Goal: Information Seeking & Learning: Learn about a topic

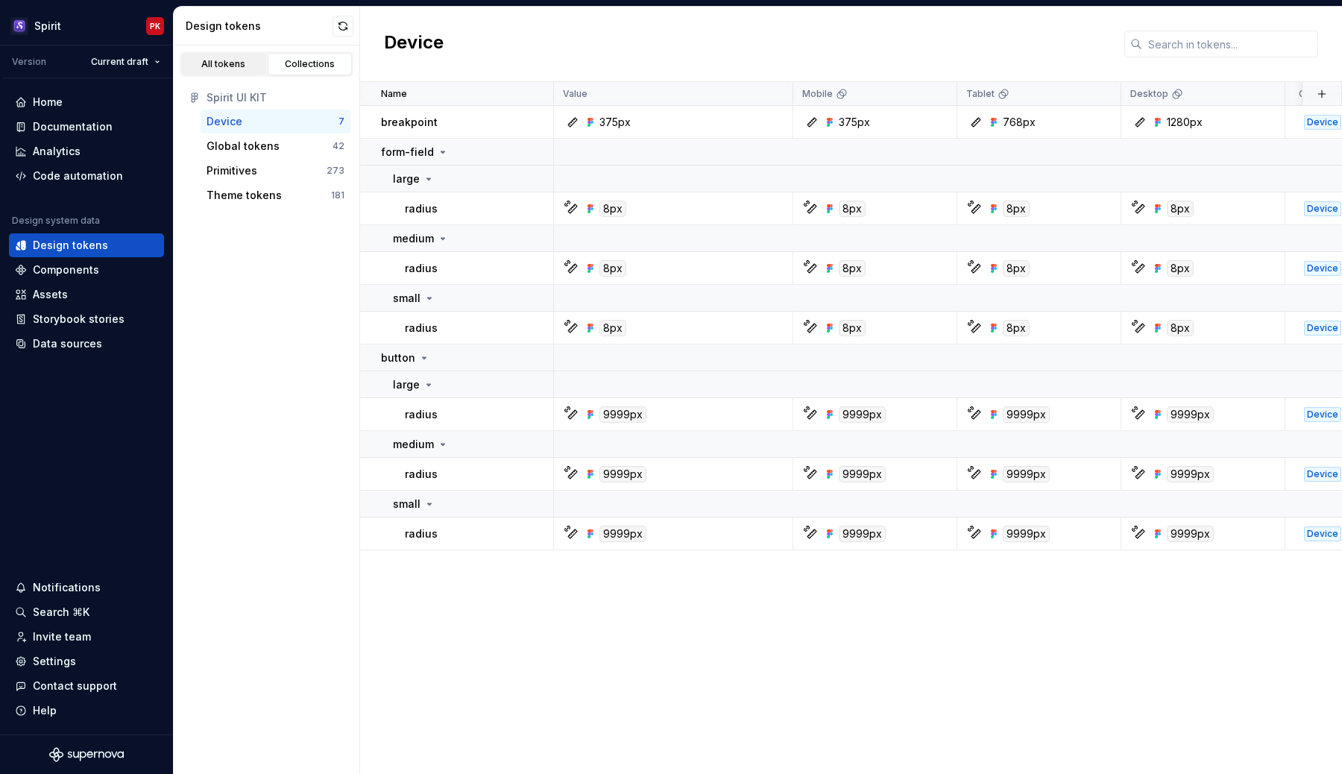
click at [213, 69] on div "All tokens" at bounding box center [223, 64] width 75 height 12
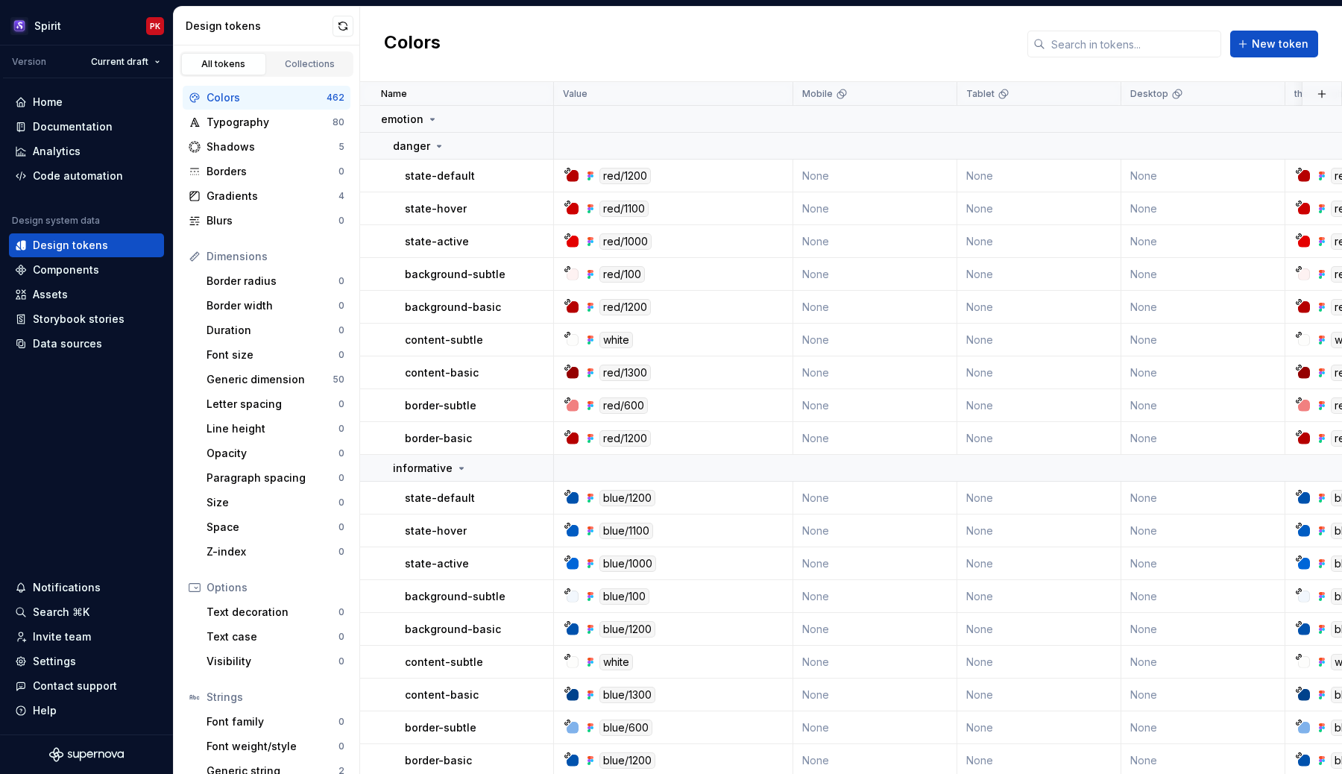
click at [249, 95] on div "Colors" at bounding box center [267, 97] width 120 height 15
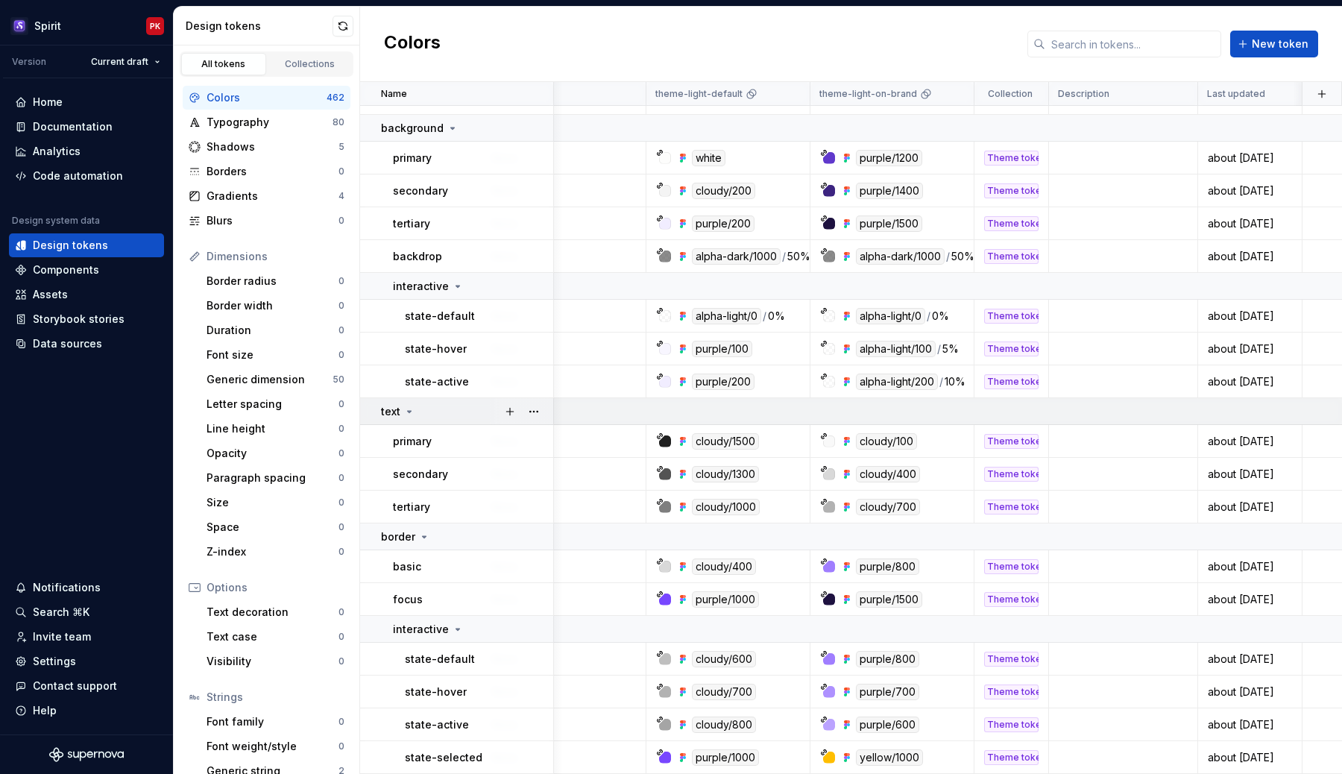
scroll to position [16260, 639]
click at [296, 60] on div "Collections" at bounding box center [310, 64] width 75 height 12
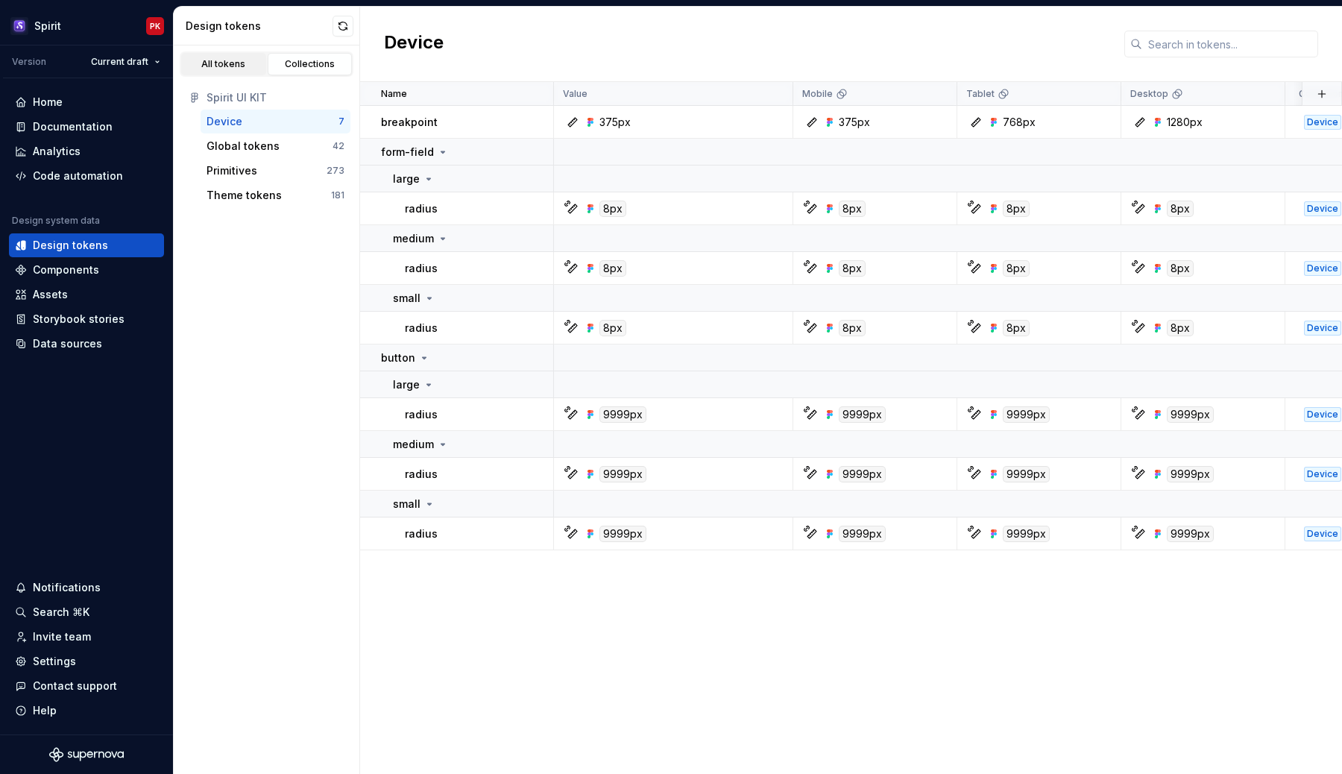
click at [226, 57] on link "All tokens" at bounding box center [223, 64] width 85 height 22
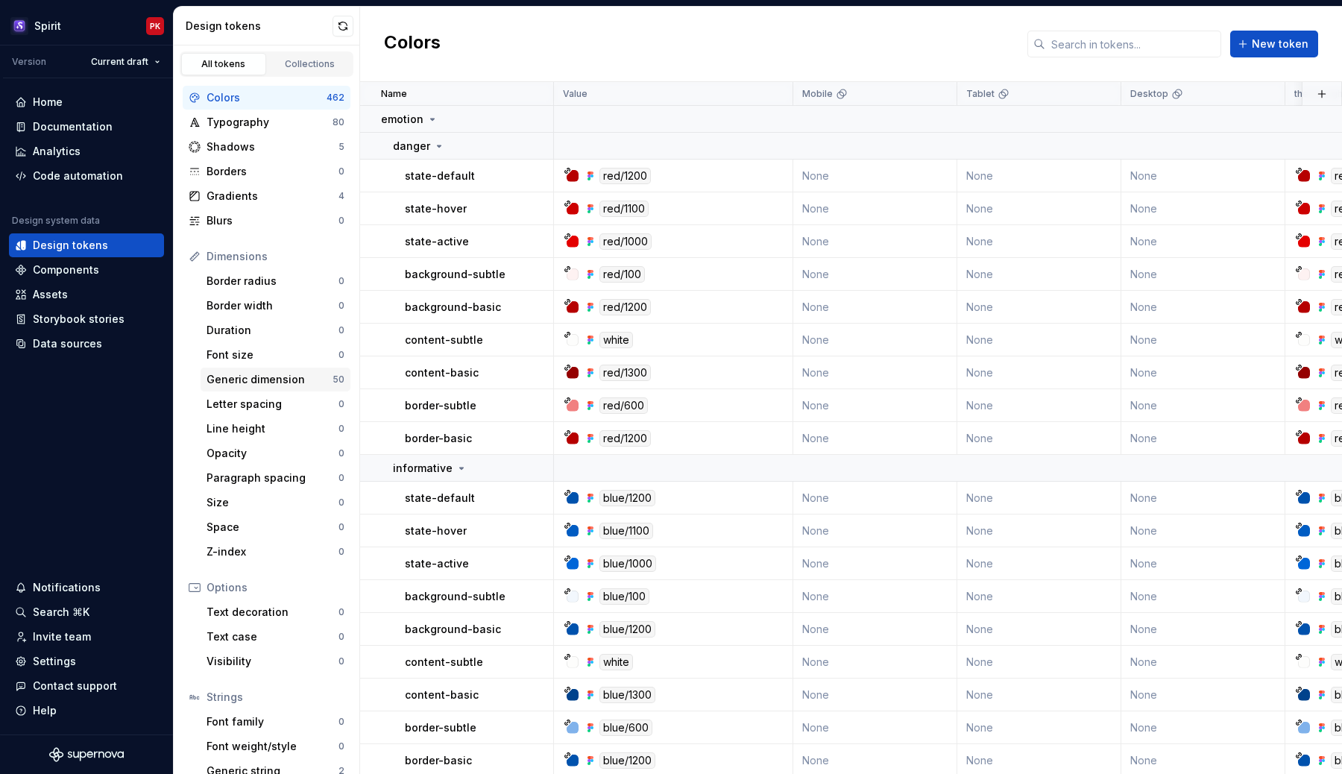
click at [258, 384] on div "Generic dimension" at bounding box center [270, 379] width 126 height 15
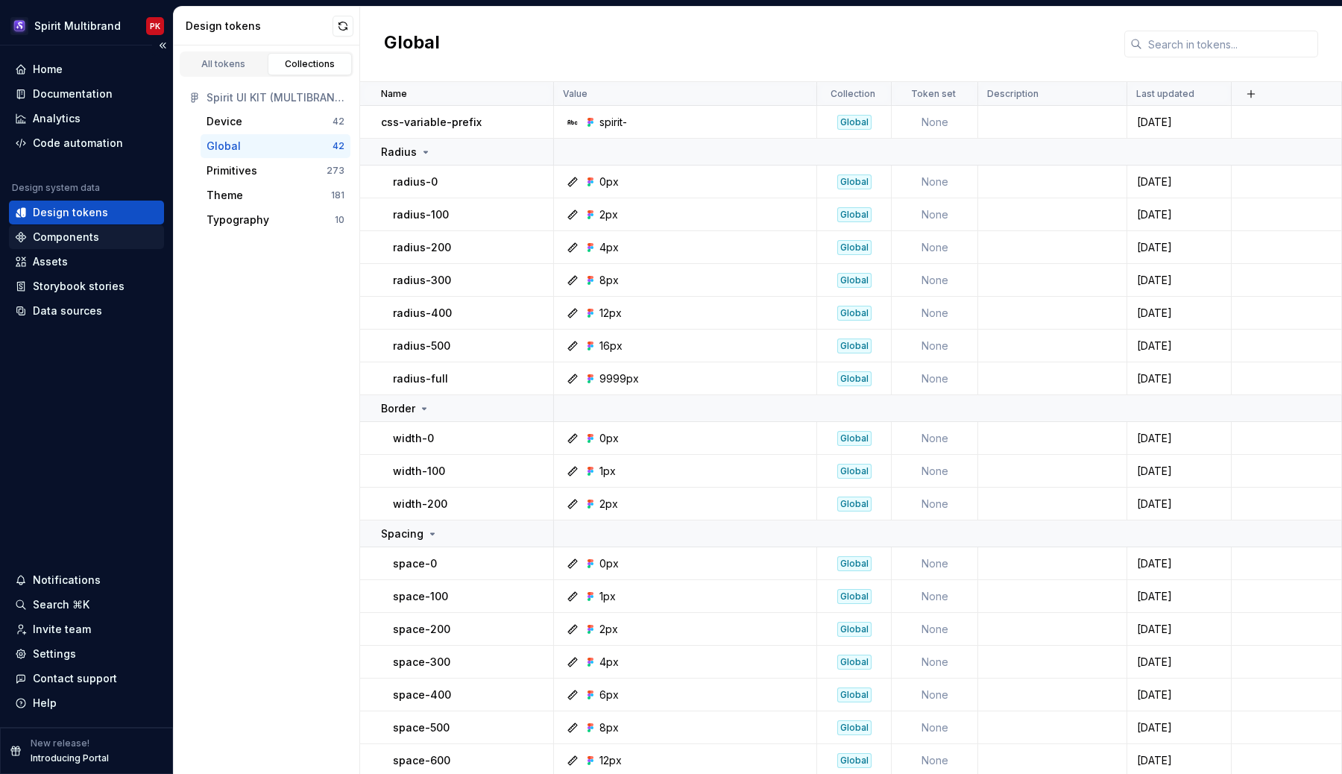
scroll to position [300, 0]
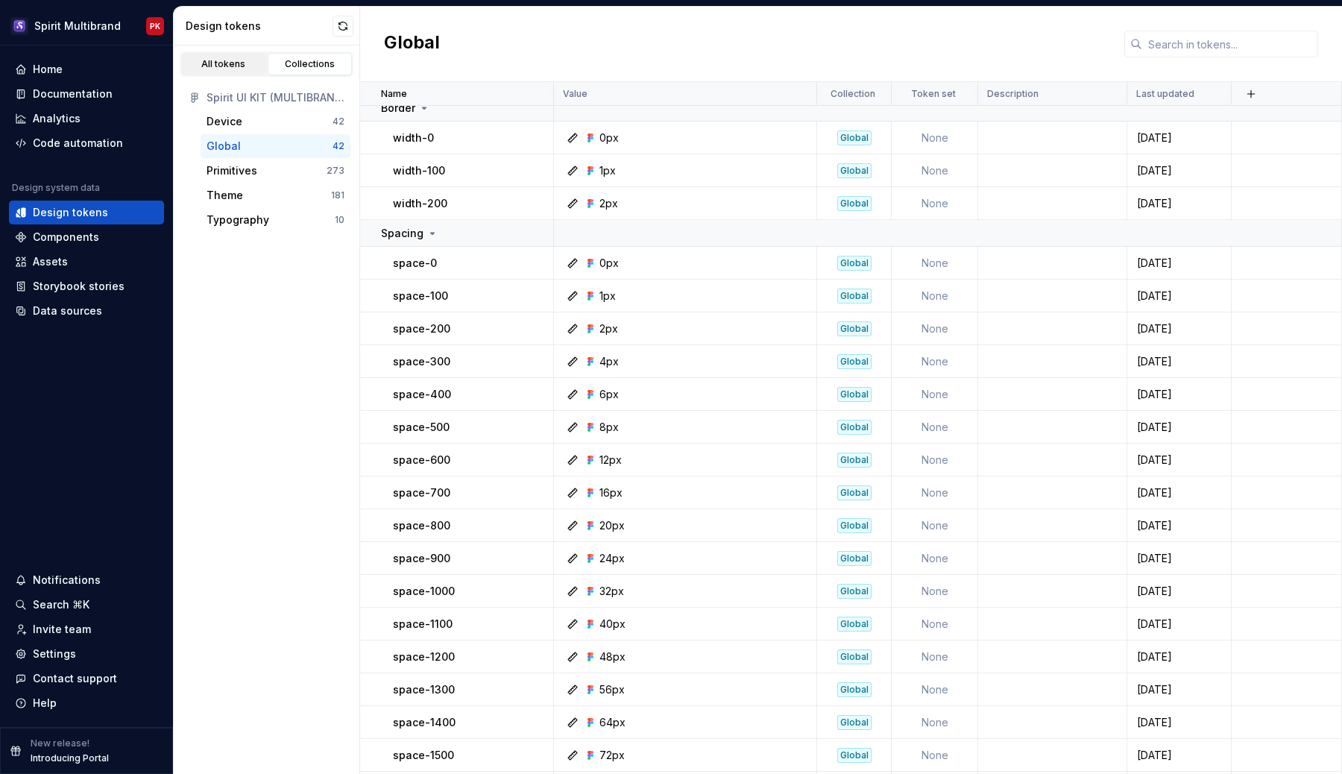
click at [227, 67] on div "All tokens" at bounding box center [223, 64] width 75 height 12
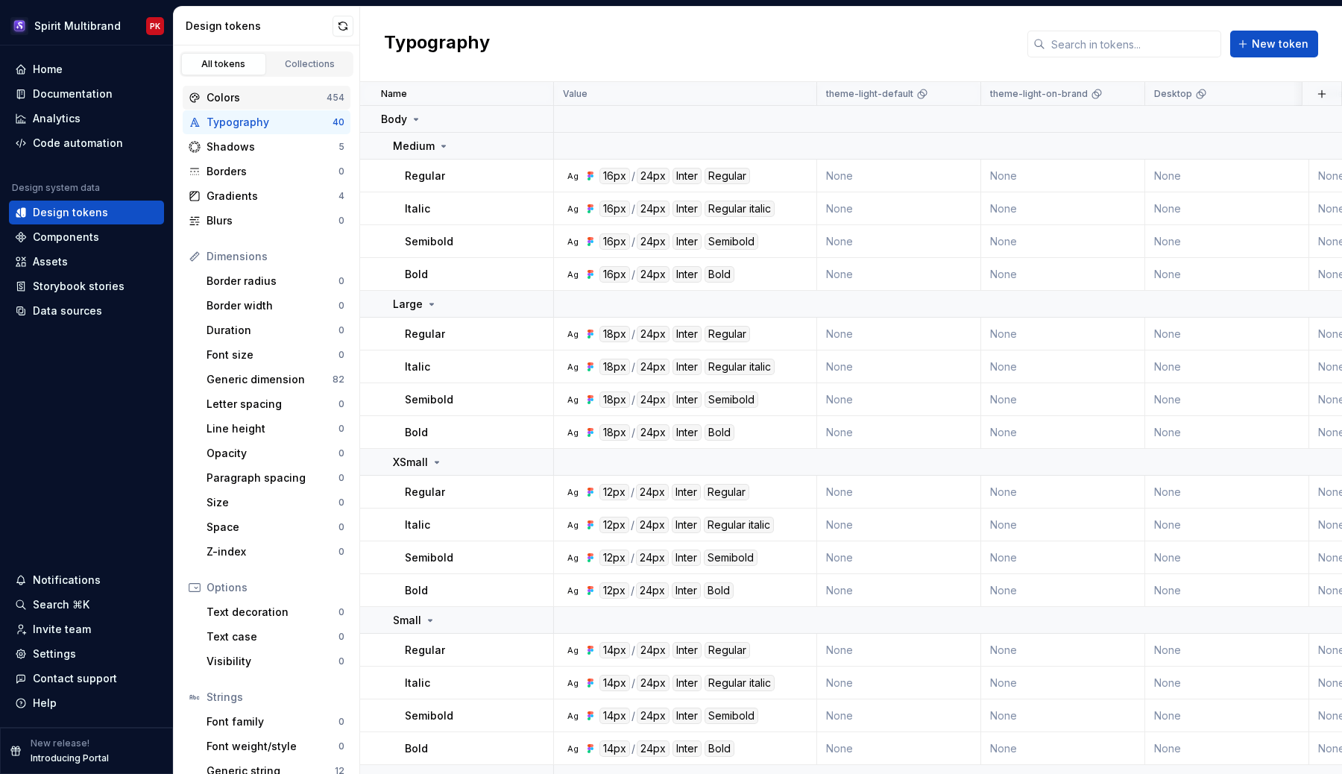
click at [239, 95] on div "Colors" at bounding box center [267, 97] width 120 height 15
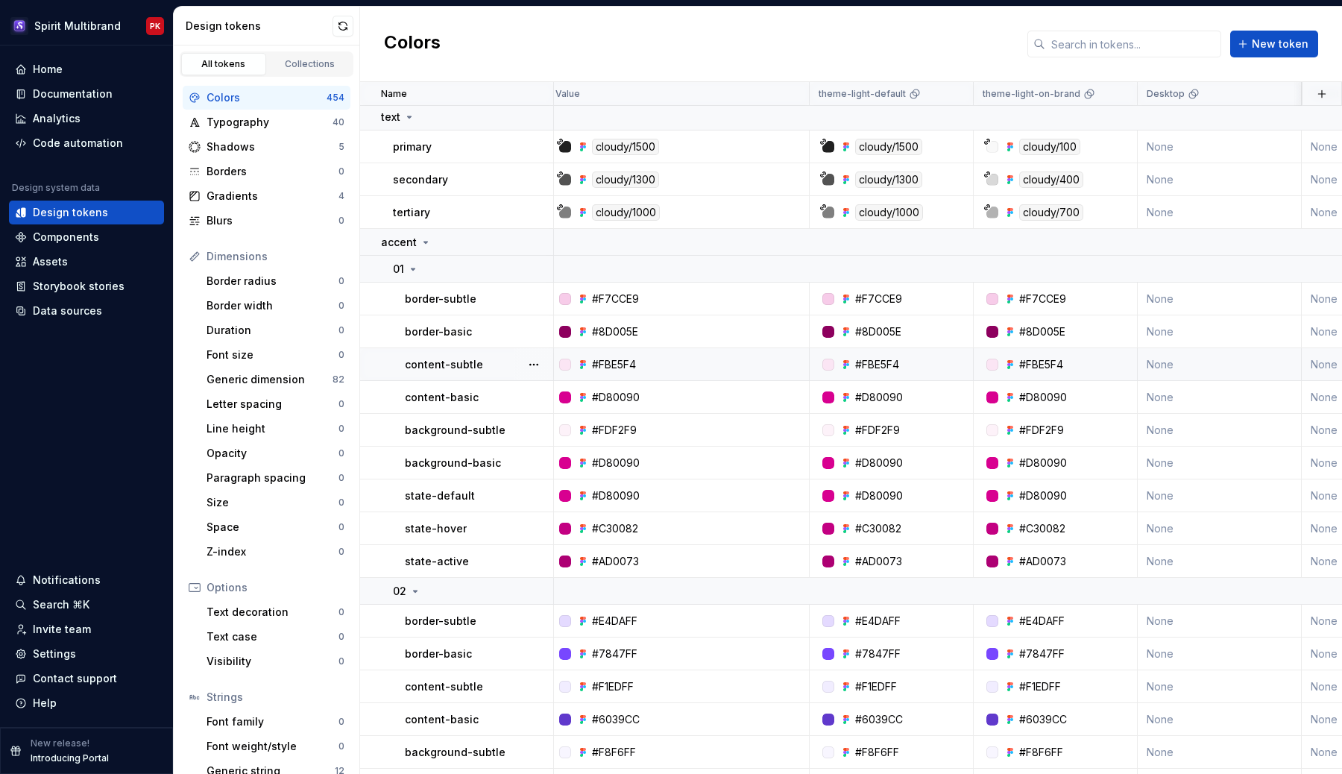
scroll to position [2, 0]
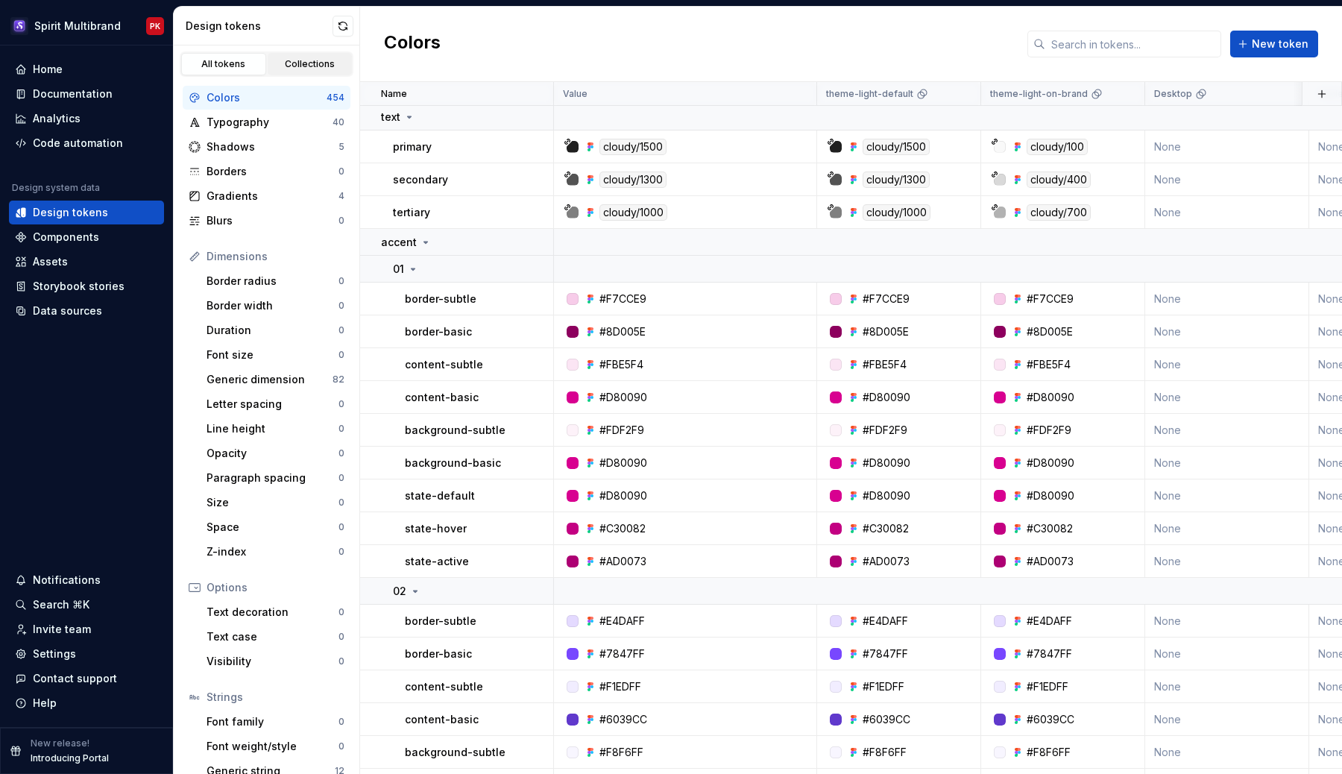
click at [324, 60] on div "Collections" at bounding box center [310, 64] width 75 height 12
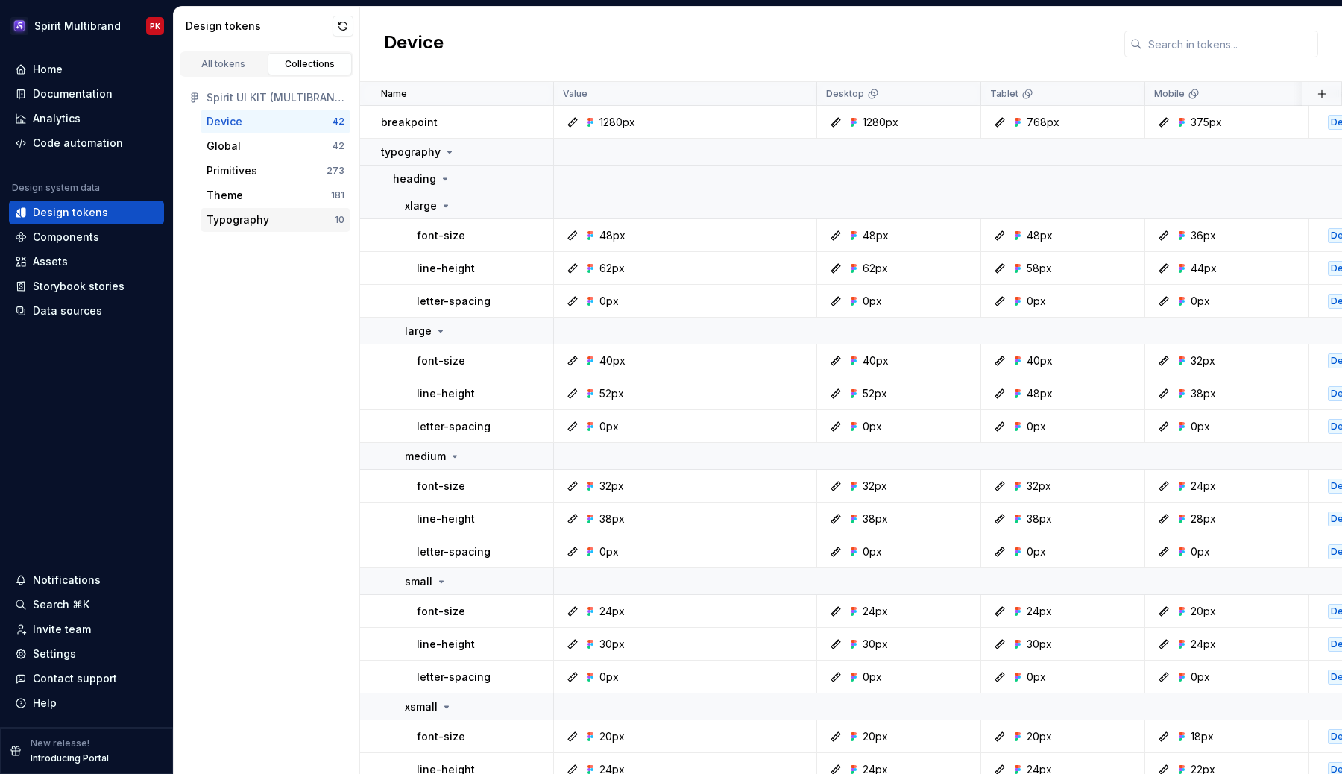
click at [254, 225] on div "Typography" at bounding box center [238, 219] width 63 height 15
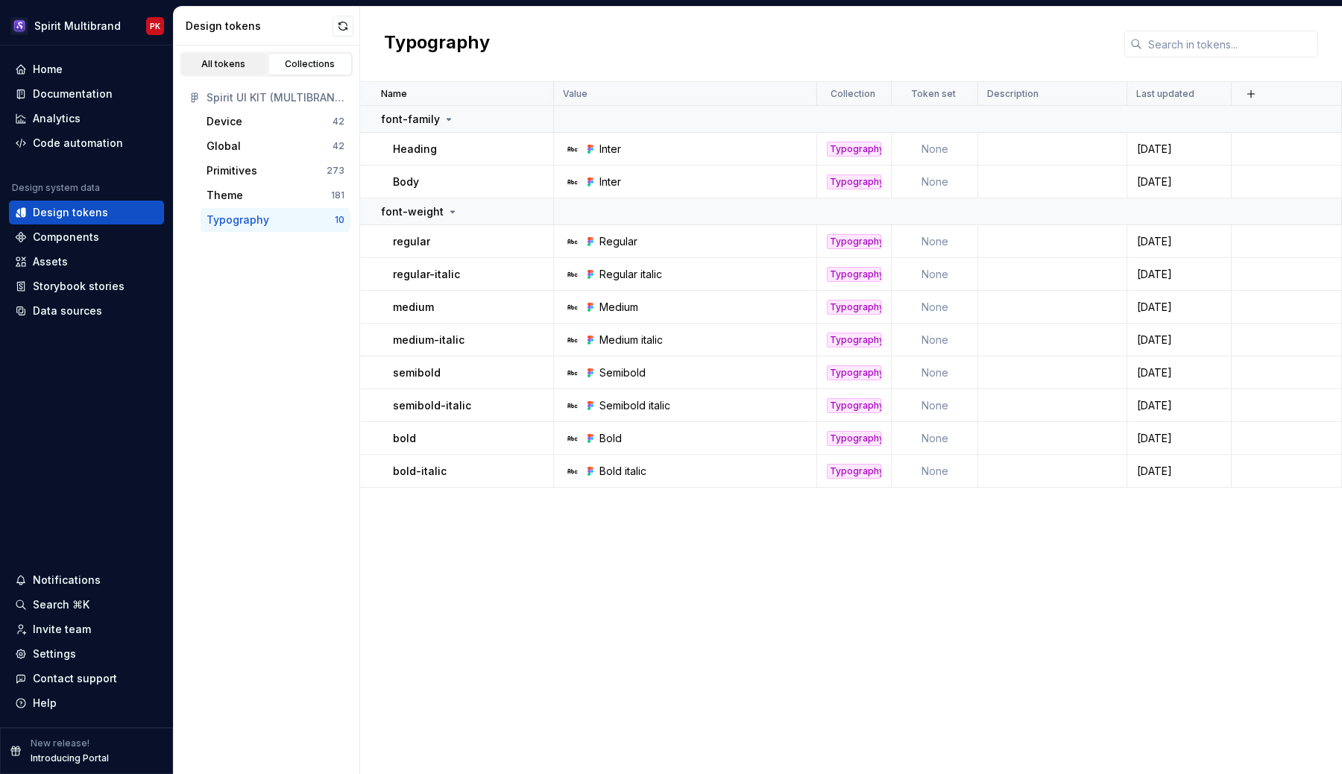
click at [230, 63] on div "All tokens" at bounding box center [223, 64] width 75 height 12
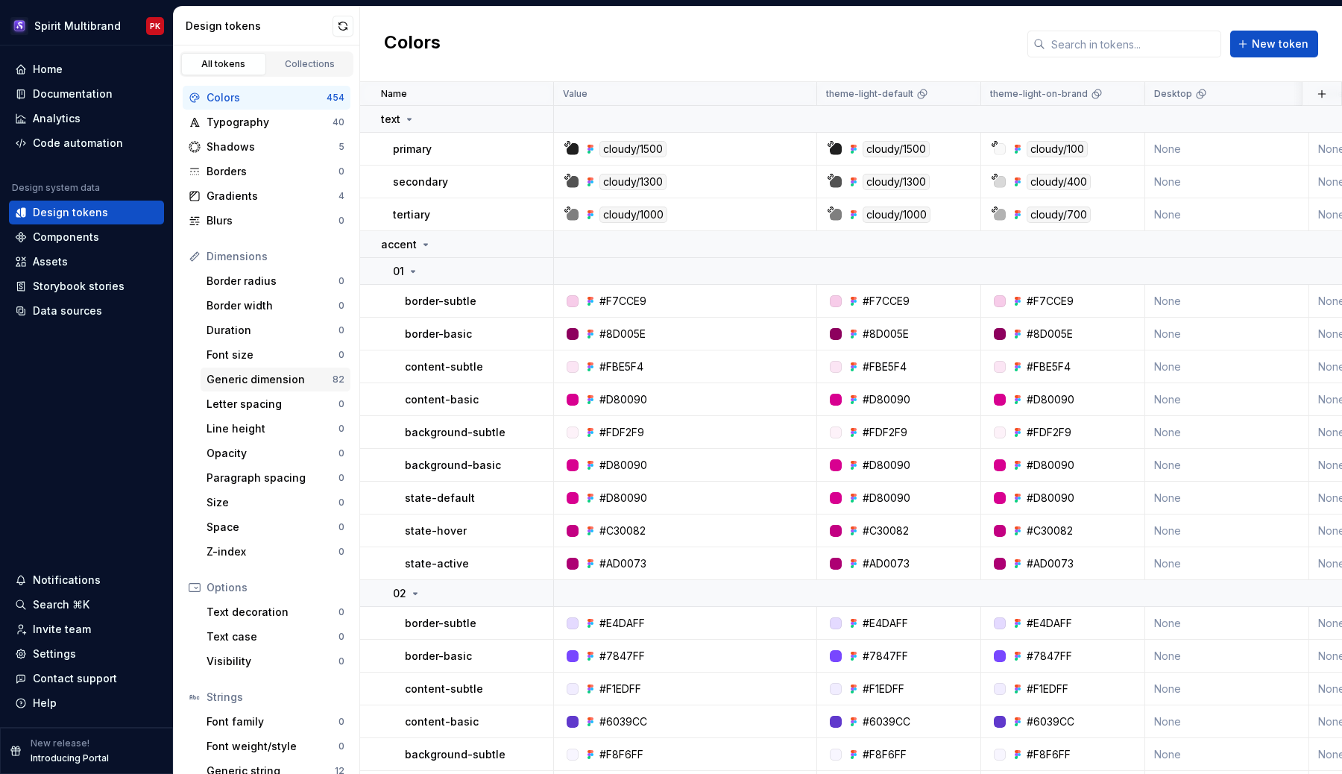
click at [262, 379] on div "Generic dimension" at bounding box center [270, 379] width 126 height 15
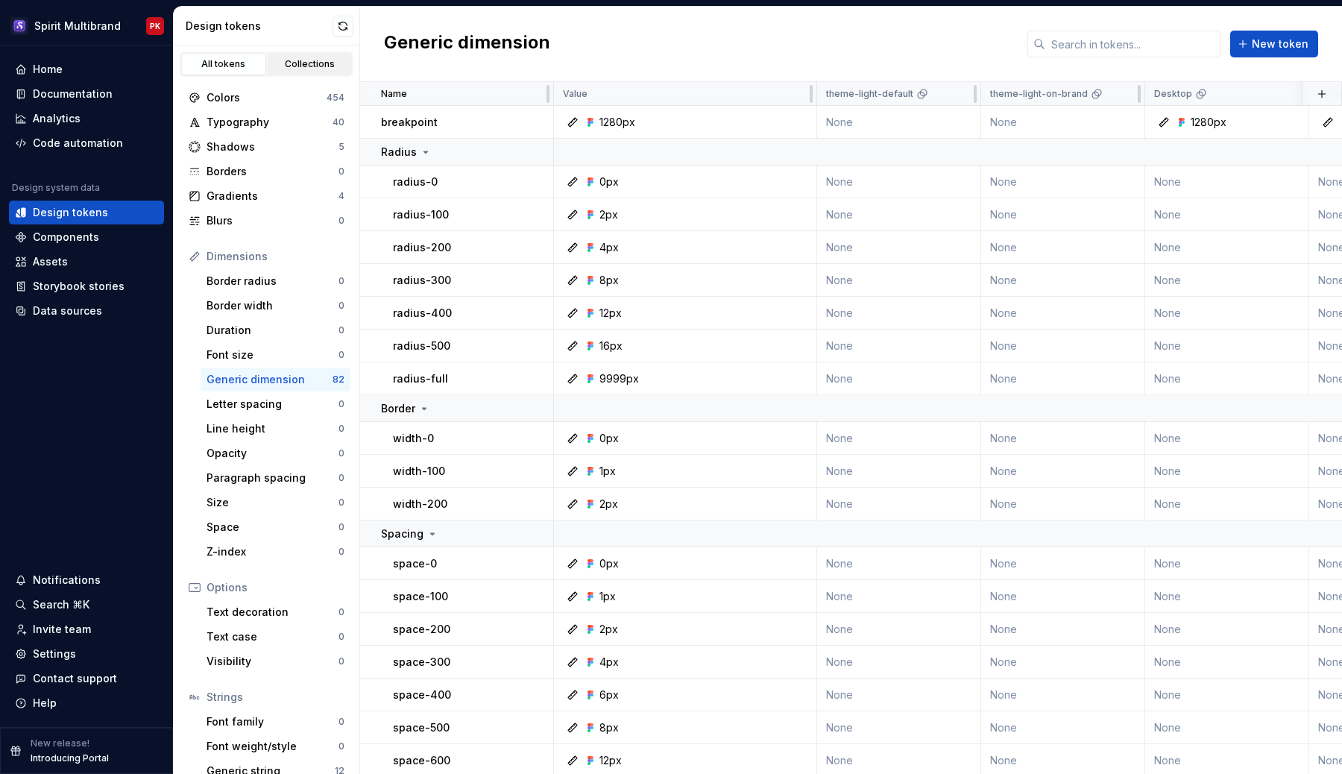
click at [289, 63] on div "Collections" at bounding box center [310, 64] width 75 height 12
